Goal: Navigation & Orientation: Find specific page/section

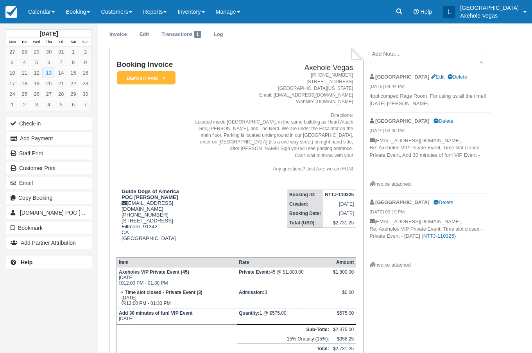
scroll to position [20, 0]
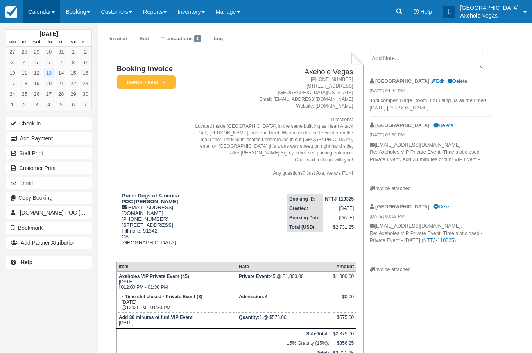
click at [38, 14] on link "Calendar" at bounding box center [42, 11] width 38 height 23
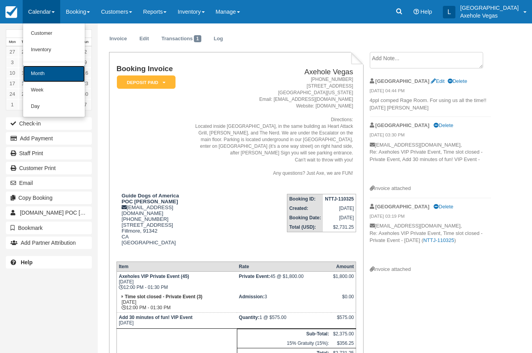
click at [51, 67] on link "Month" at bounding box center [54, 74] width 62 height 16
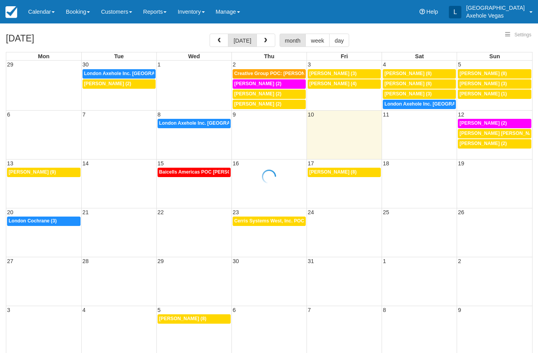
select select
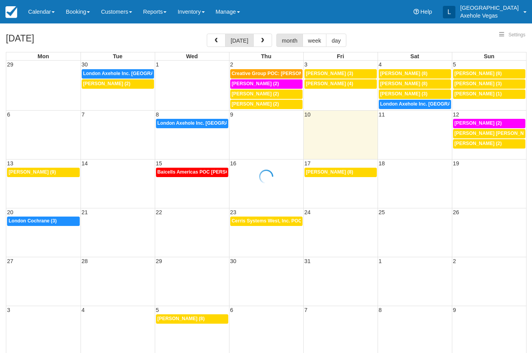
select select
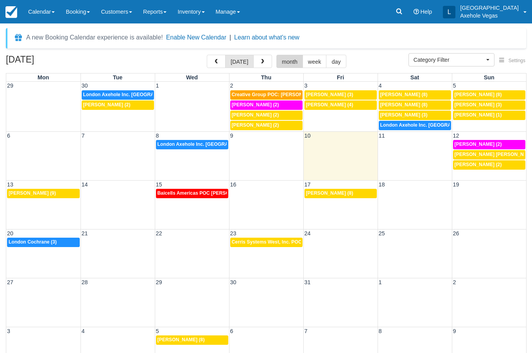
drag, startPoint x: 302, startPoint y: 72, endPoint x: 282, endPoint y: 66, distance: 20.7
click at [299, 72] on div "[DATE] [DATE] month week day Mon Tue Wed Thu Fri Sat Sun 29 30 1 2 3 4 5 2p Lon…" at bounding box center [266, 215] width 532 height 321
click at [286, 65] on button "month" at bounding box center [289, 61] width 27 height 13
click at [260, 62] on span "button" at bounding box center [262, 61] width 5 height 5
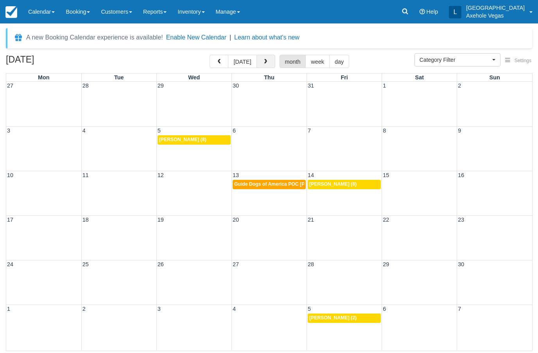
click at [263, 62] on span "button" at bounding box center [265, 61] width 5 height 5
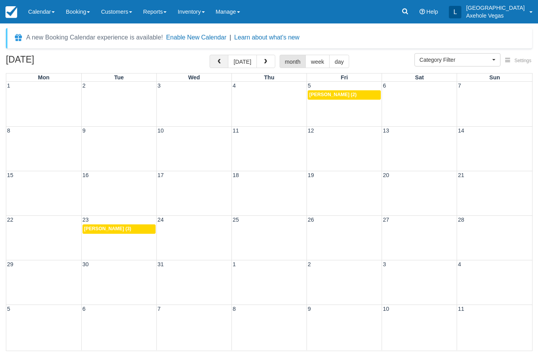
click at [222, 61] on span "button" at bounding box center [218, 61] width 5 height 5
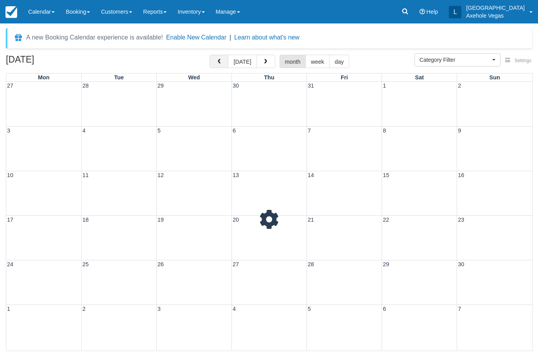
click at [222, 61] on span "button" at bounding box center [218, 61] width 5 height 5
